Goal: Task Accomplishment & Management: Use online tool/utility

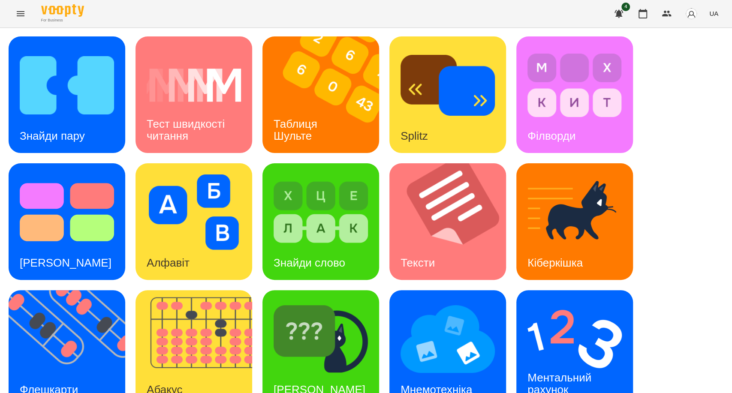
scroll to position [44, 0]
click at [453, 314] on img at bounding box center [448, 339] width 94 height 75
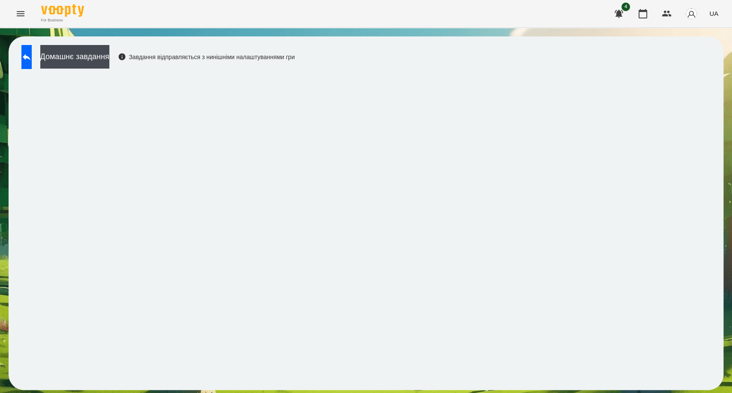
drag, startPoint x: 455, startPoint y: 319, endPoint x: 662, endPoint y: 35, distance: 351.3
click at [662, 35] on div "Домашнє завдання Завдання відправляється з нинішніми налаштуваннями гри" at bounding box center [366, 213] width 732 height 371
click at [32, 54] on icon at bounding box center [26, 57] width 10 height 10
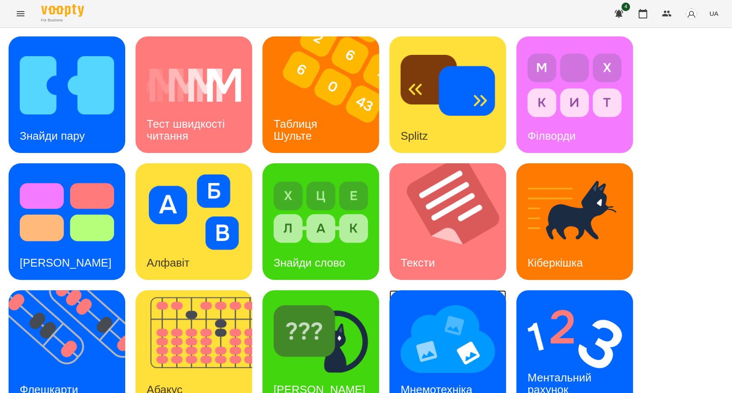
click at [427, 357] on img at bounding box center [448, 339] width 94 height 75
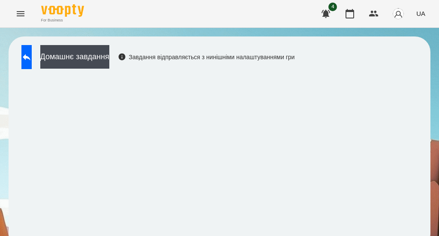
click at [205, 72] on div "Домашнє завдання Завдання відправляється з нинішніми налаштуваннями гри" at bounding box center [156, 59] width 278 height 28
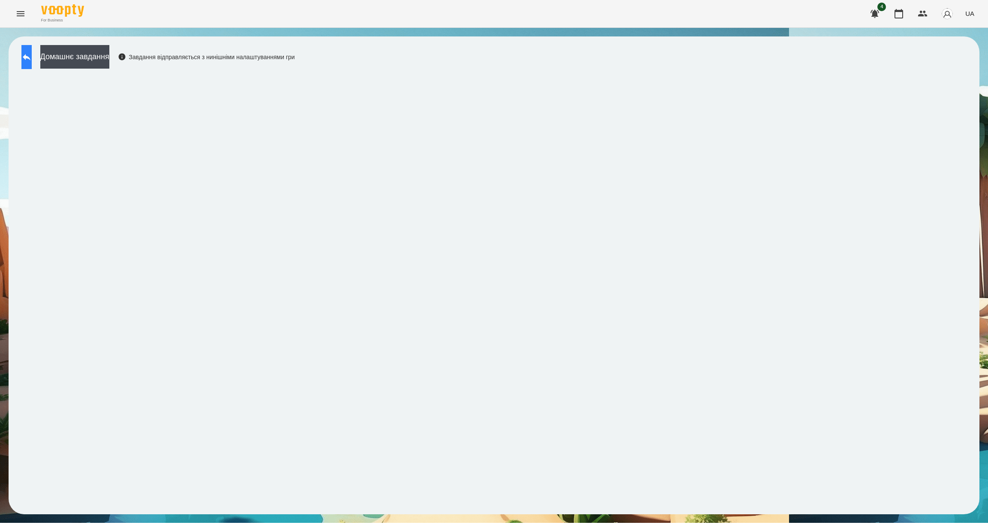
click at [29, 59] on button at bounding box center [26, 57] width 10 height 24
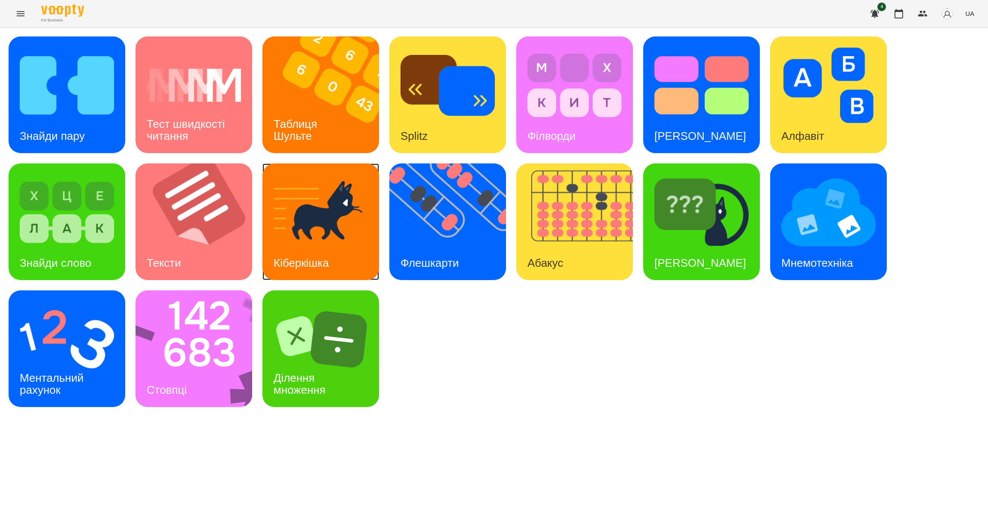
click at [307, 250] on div "Кіберкішка" at bounding box center [302, 263] width 78 height 34
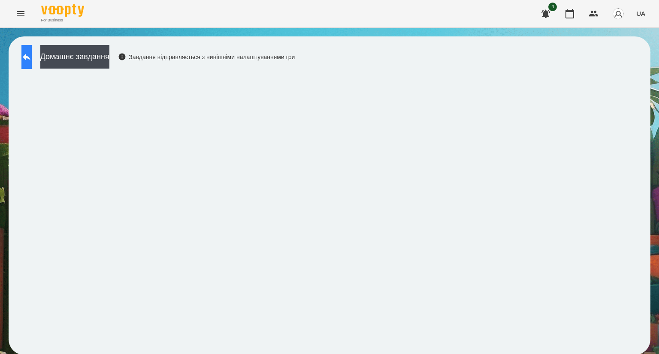
click at [26, 57] on button at bounding box center [26, 57] width 10 height 24
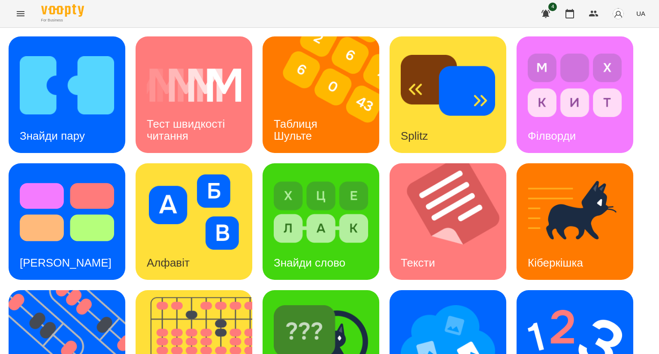
scroll to position [178, 0]
click at [293, 302] on img at bounding box center [321, 339] width 94 height 75
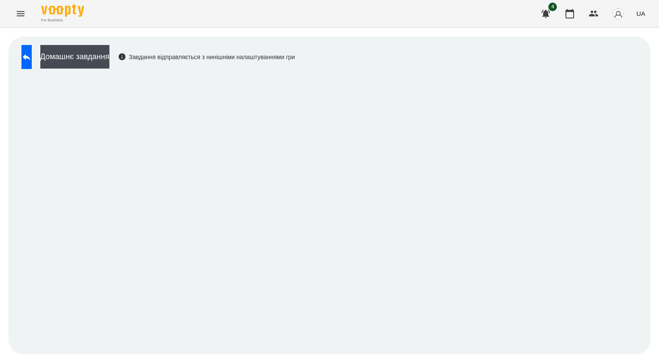
scroll to position [1, 0]
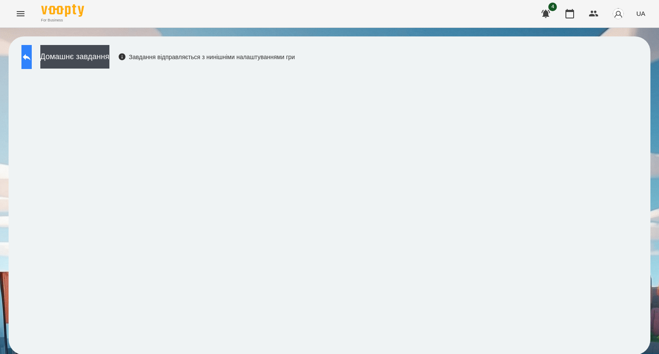
click at [32, 64] on button at bounding box center [26, 57] width 10 height 24
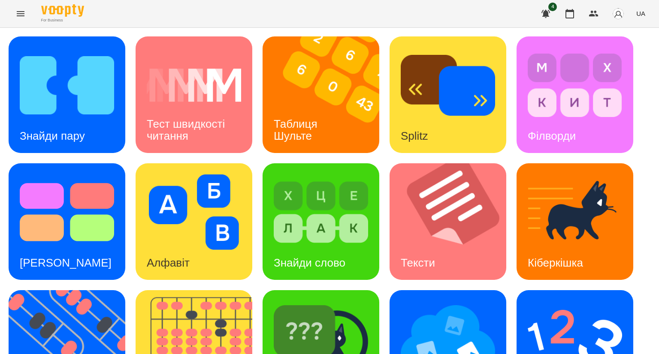
scroll to position [33, 0]
click at [453, 318] on img at bounding box center [448, 339] width 94 height 75
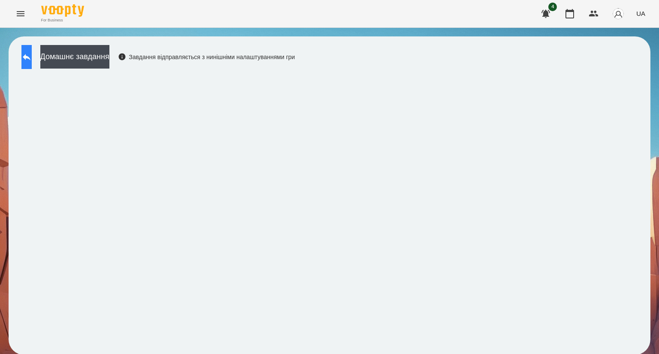
click at [30, 62] on button at bounding box center [26, 57] width 10 height 24
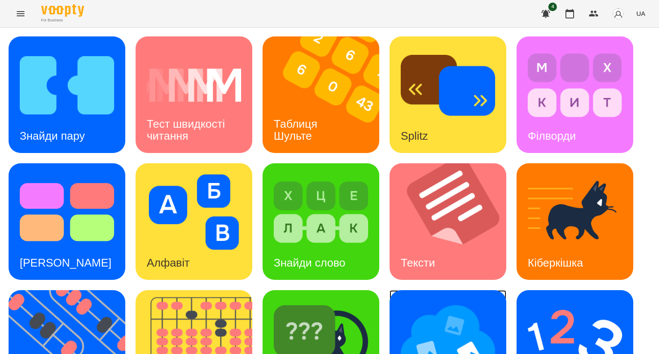
click at [436, 335] on img at bounding box center [448, 339] width 94 height 75
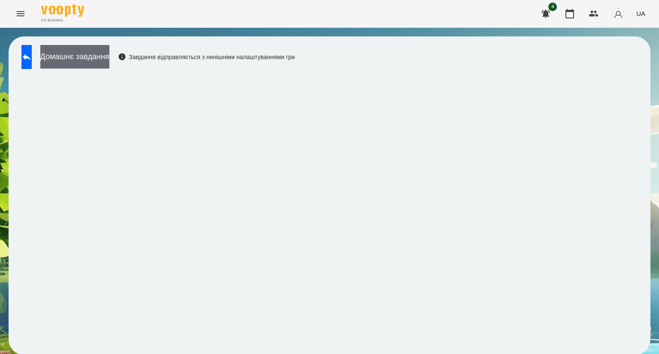
click at [76, 56] on button "Домашнє завдання" at bounding box center [74, 57] width 69 height 24
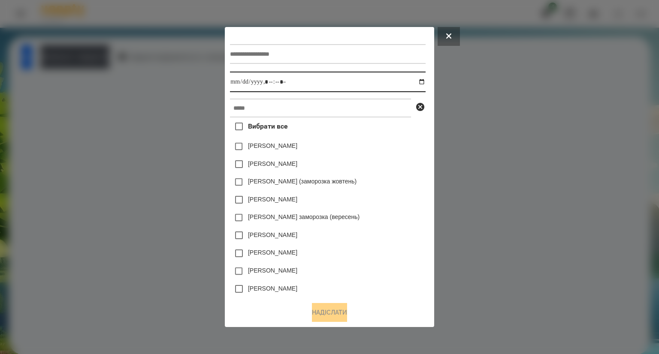
click at [321, 87] on input "datetime-local" at bounding box center [327, 82] width 195 height 21
click at [425, 85] on input "datetime-local" at bounding box center [327, 82] width 195 height 21
type input "**********"
click at [376, 159] on div "[PERSON_NAME]" at bounding box center [327, 164] width 195 height 18
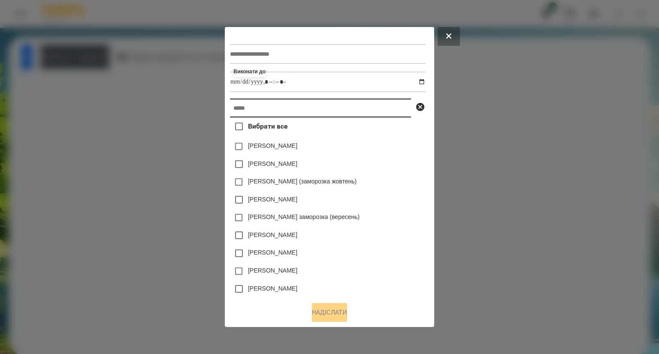
click at [234, 113] on input "text" at bounding box center [320, 108] width 181 height 19
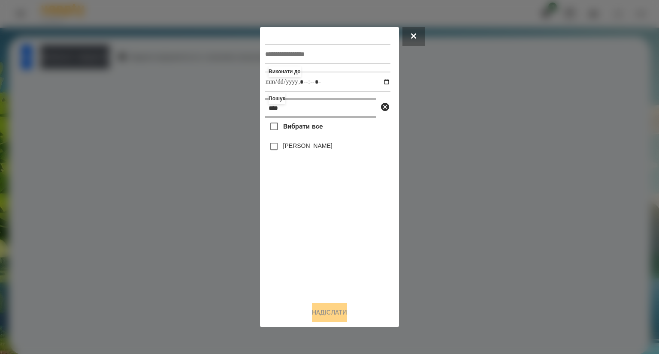
type input "****"
click at [316, 311] on button "Надіслати" at bounding box center [329, 312] width 35 height 19
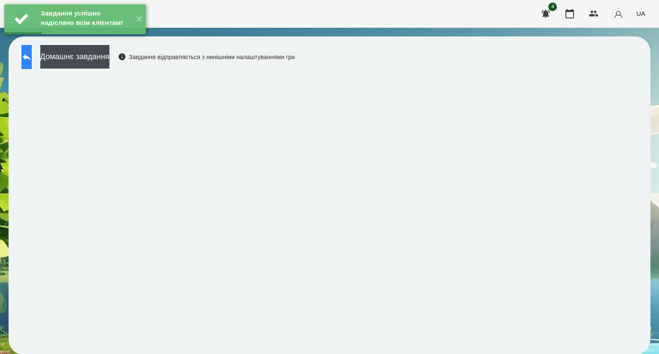
click at [32, 63] on button at bounding box center [26, 57] width 10 height 24
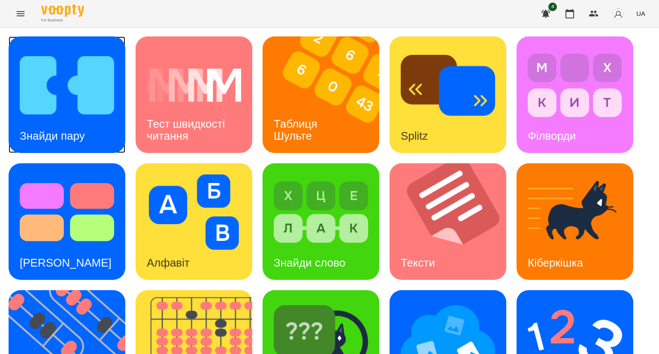
click at [58, 104] on img at bounding box center [67, 85] width 94 height 75
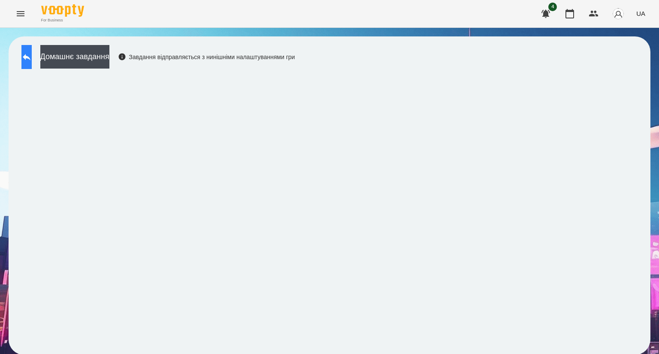
click at [32, 59] on icon at bounding box center [26, 57] width 10 height 10
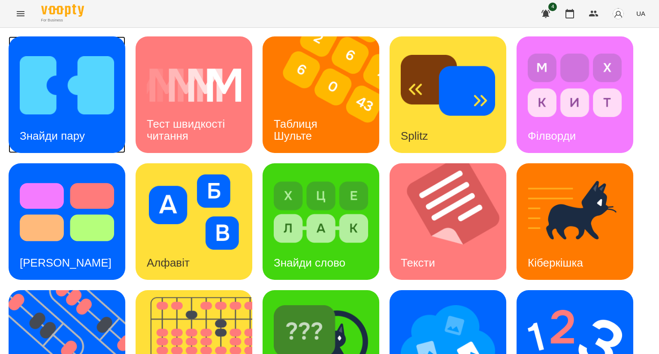
click at [66, 135] on h3 "Знайди пару" at bounding box center [52, 136] width 65 height 13
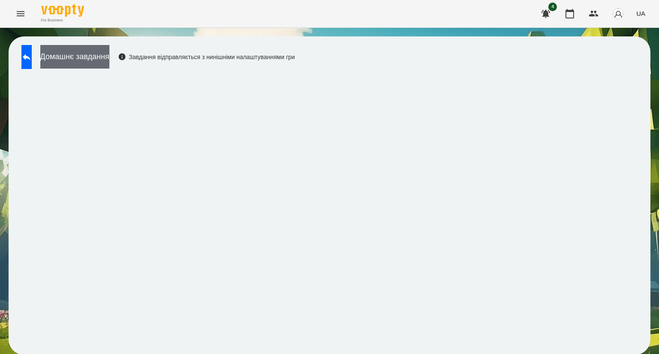
click at [96, 58] on button "Домашнє завдання" at bounding box center [74, 57] width 69 height 24
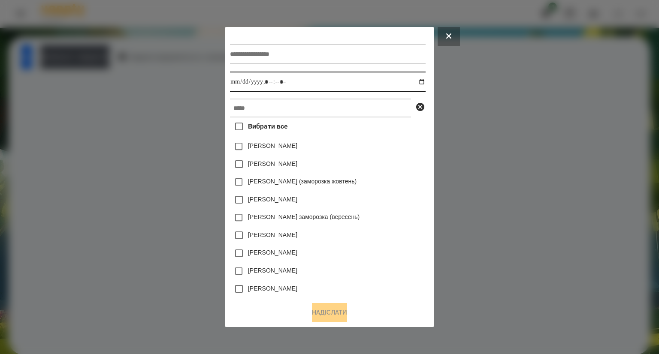
click at [290, 82] on input "datetime-local" at bounding box center [327, 82] width 195 height 21
click at [424, 86] on input "datetime-local" at bounding box center [327, 82] width 195 height 21
type input "**********"
click at [385, 153] on div "[PERSON_NAME]" at bounding box center [327, 147] width 195 height 18
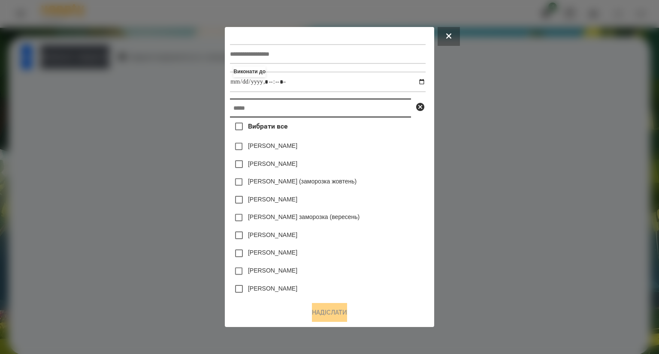
click at [239, 109] on input "text" at bounding box center [320, 108] width 181 height 19
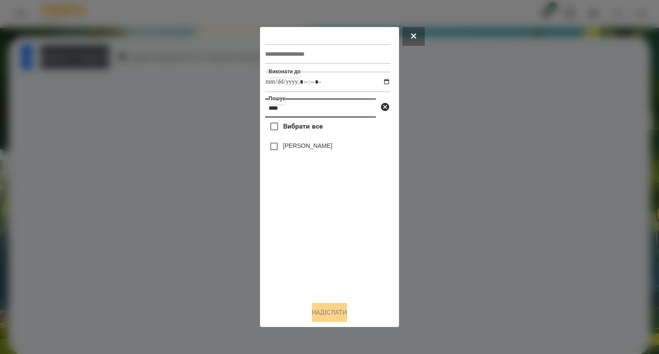
type input "****"
click at [327, 316] on button "Надіслати" at bounding box center [329, 312] width 35 height 19
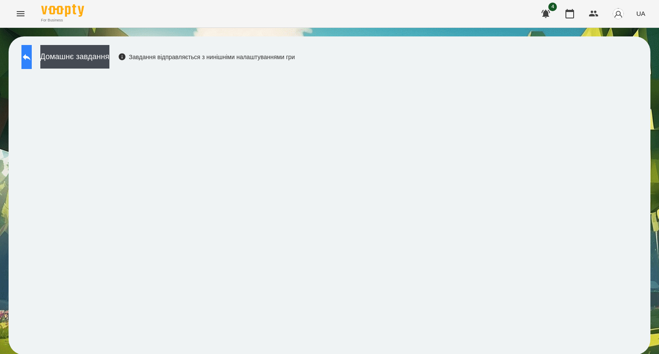
click at [32, 59] on icon at bounding box center [26, 57] width 10 height 10
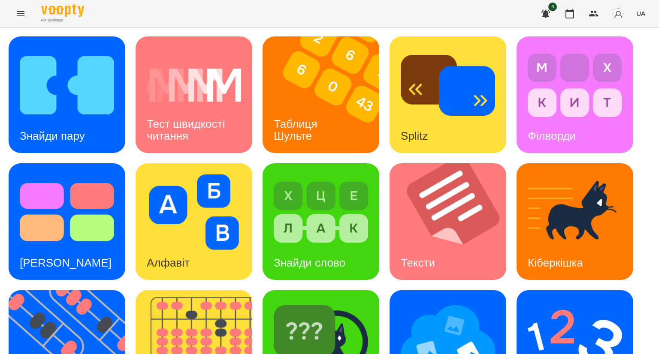
scroll to position [112, 0]
click at [308, 302] on img at bounding box center [321, 339] width 94 height 75
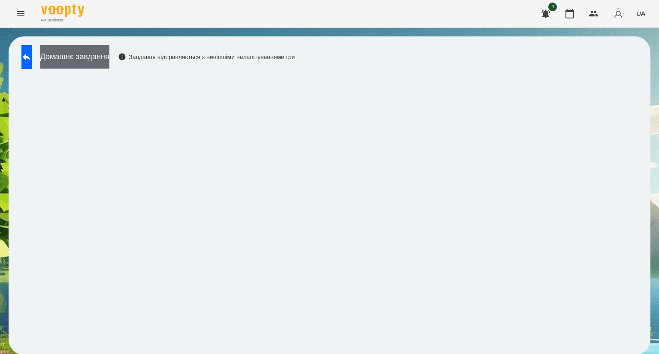
click at [108, 57] on button "Домашнє завдання" at bounding box center [74, 57] width 69 height 24
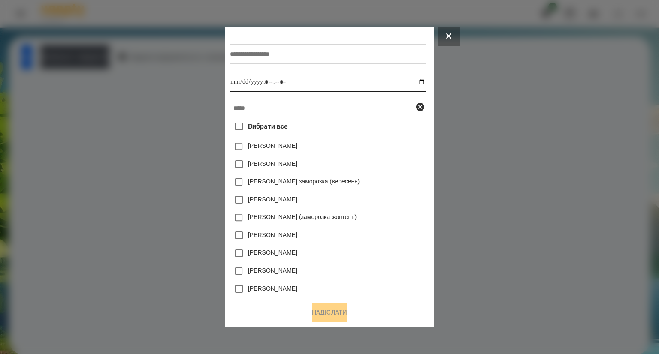
click at [425, 85] on input "datetime-local" at bounding box center [327, 82] width 195 height 21
type input "**********"
click at [367, 165] on div "[PERSON_NAME]" at bounding box center [327, 164] width 195 height 18
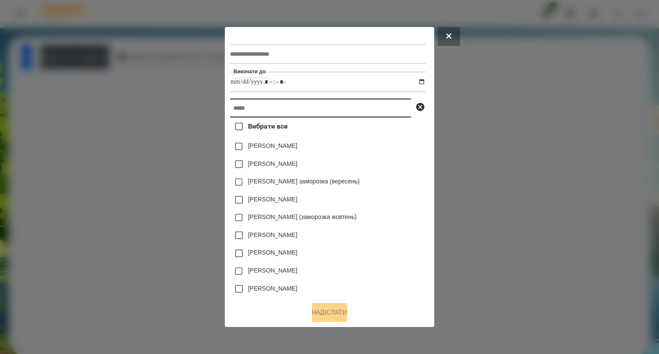
click at [233, 112] on input "text" at bounding box center [320, 108] width 181 height 19
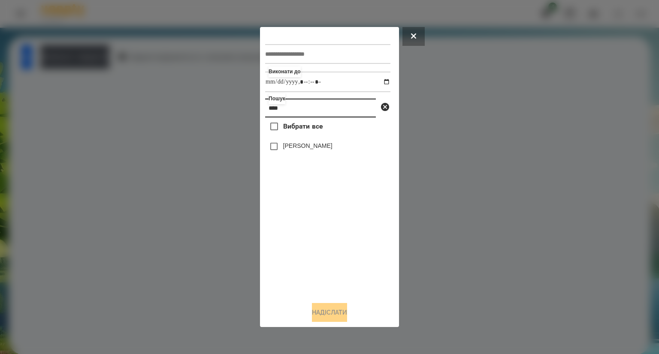
type input "****"
click at [340, 313] on button "Надіслати" at bounding box center [329, 312] width 35 height 19
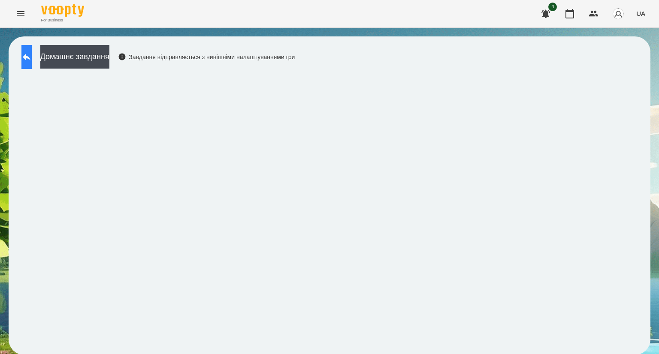
click at [29, 63] on button at bounding box center [26, 57] width 10 height 24
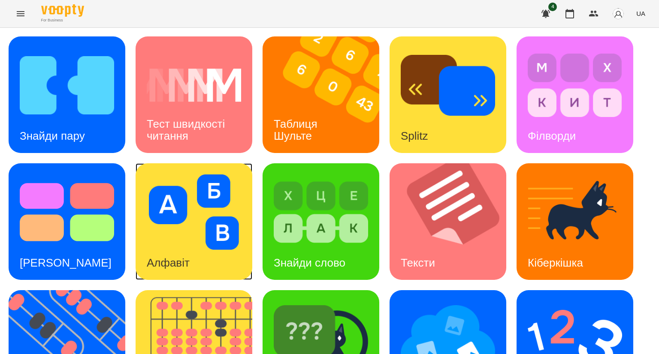
click at [193, 251] on div "Алфавіт" at bounding box center [168, 263] width 65 height 34
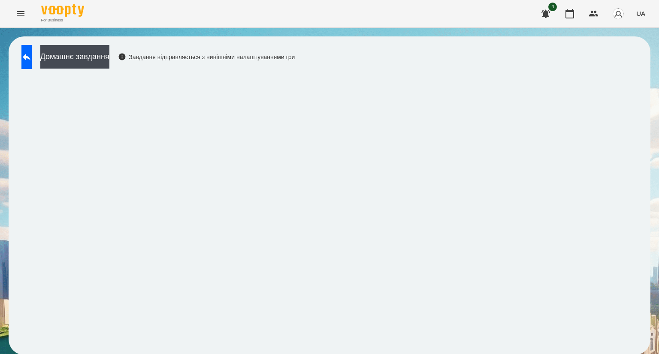
click at [24, 15] on icon "Menu" at bounding box center [21, 13] width 8 height 5
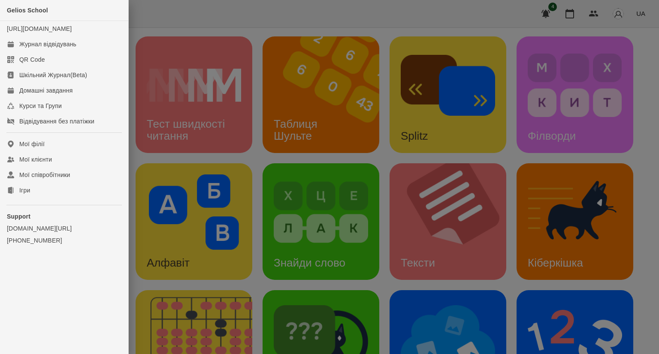
click at [318, 244] on div at bounding box center [329, 177] width 659 height 354
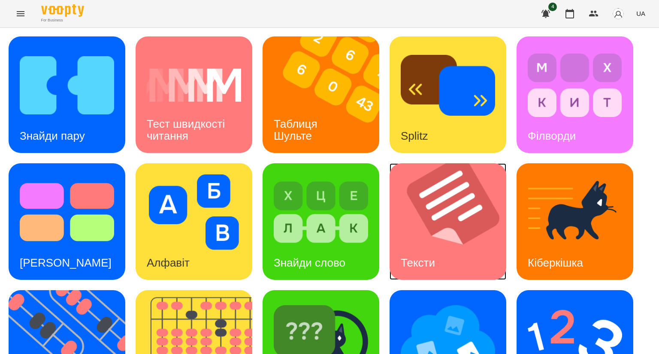
click at [412, 238] on img at bounding box center [452, 221] width 127 height 117
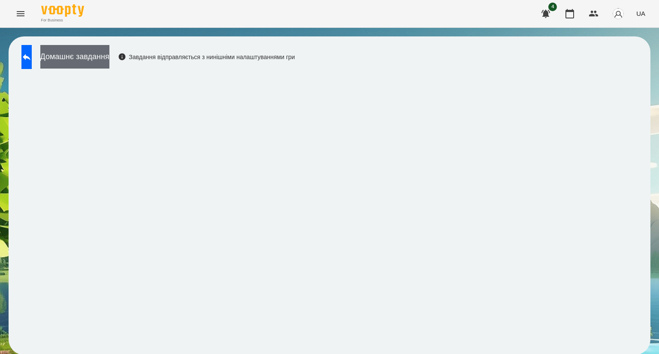
click at [109, 60] on button "Домашнє завдання" at bounding box center [74, 57] width 69 height 24
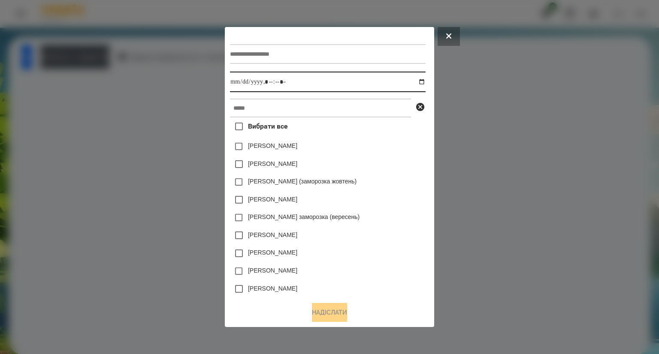
click at [424, 83] on input "datetime-local" at bounding box center [327, 82] width 195 height 21
type input "**********"
click at [372, 165] on div "[PERSON_NAME]" at bounding box center [327, 164] width 195 height 18
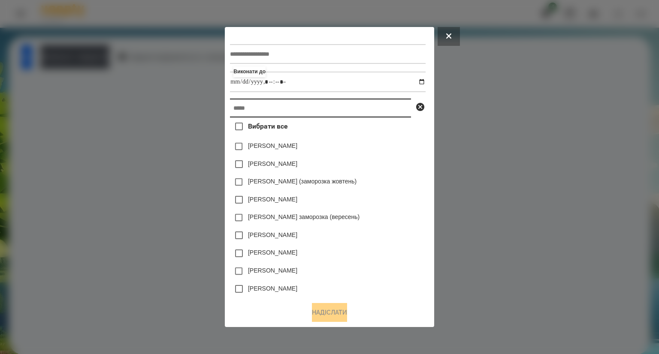
click at [241, 106] on input "text" at bounding box center [320, 108] width 181 height 19
click at [232, 111] on input "text" at bounding box center [320, 108] width 181 height 19
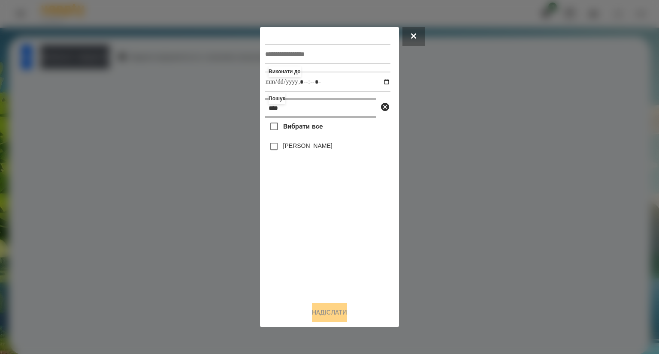
type input "****"
click at [333, 310] on button "Надіслати" at bounding box center [329, 312] width 35 height 19
